Goal: Find specific page/section: Find specific page/section

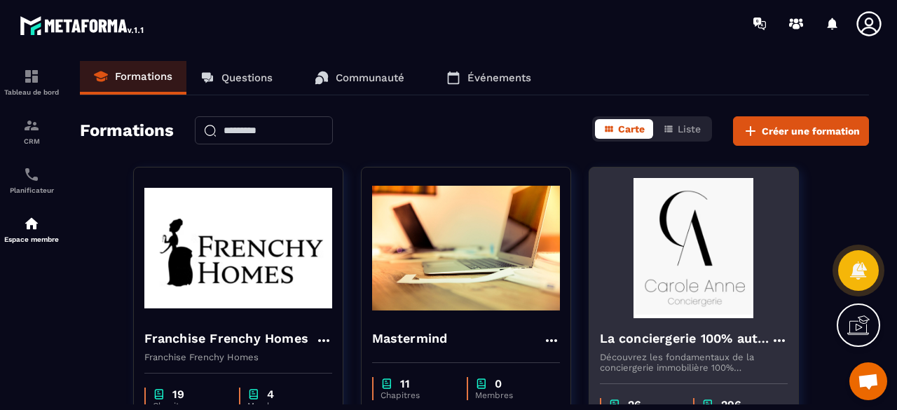
click at [705, 254] on img at bounding box center [694, 248] width 188 height 140
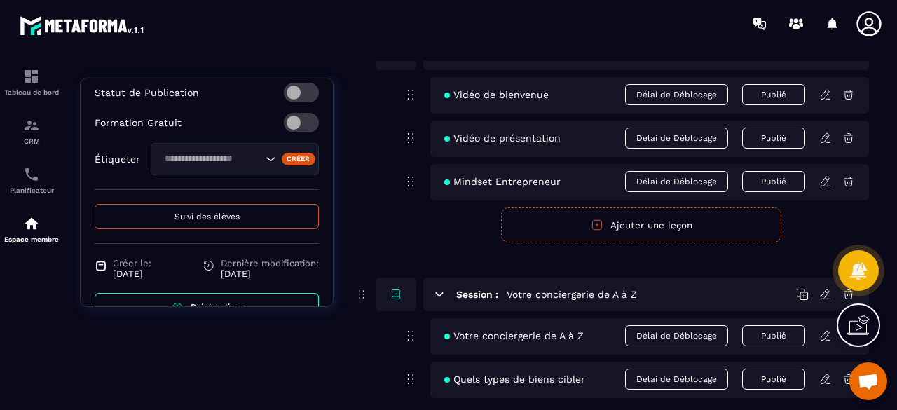
scroll to position [578, 0]
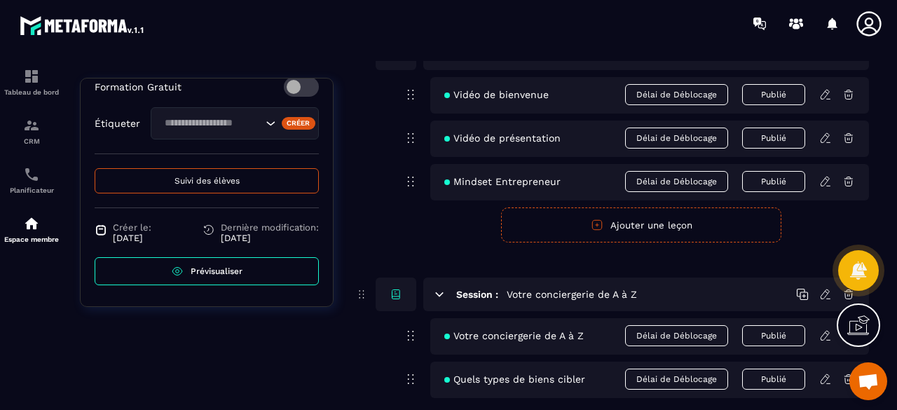
click at [222, 181] on span "Suivi des élèves" at bounding box center [207, 181] width 65 height 10
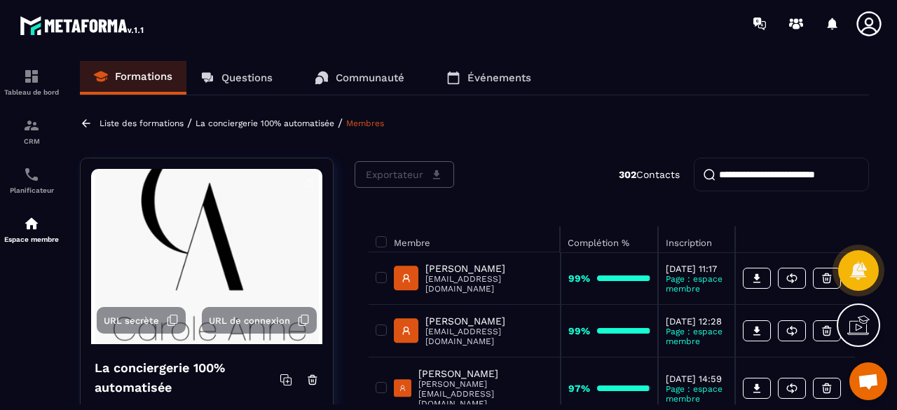
click at [735, 172] on input "search" at bounding box center [781, 175] width 175 height 34
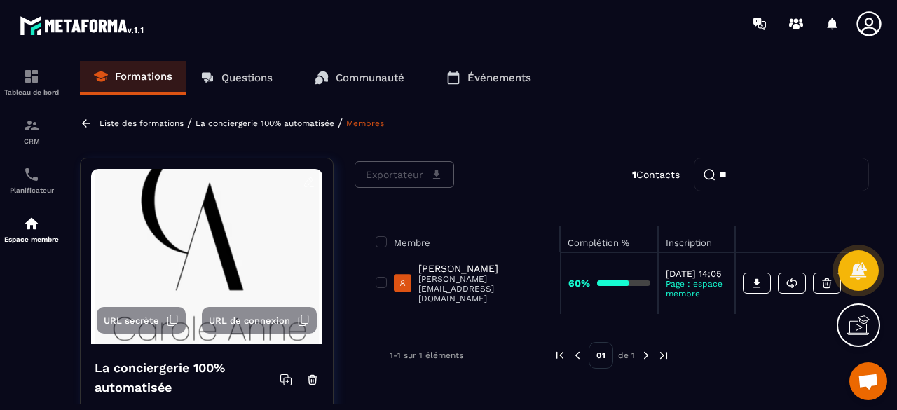
type input "**"
click at [250, 76] on p "Questions" at bounding box center [247, 78] width 51 height 13
